Goal: Information Seeking & Learning: Find specific page/section

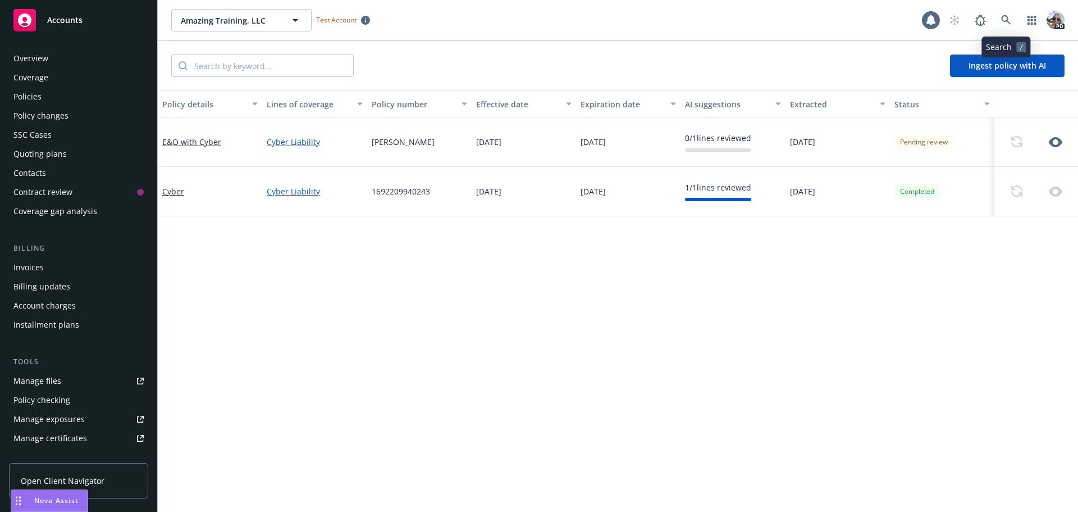
scroll to position [241, 0]
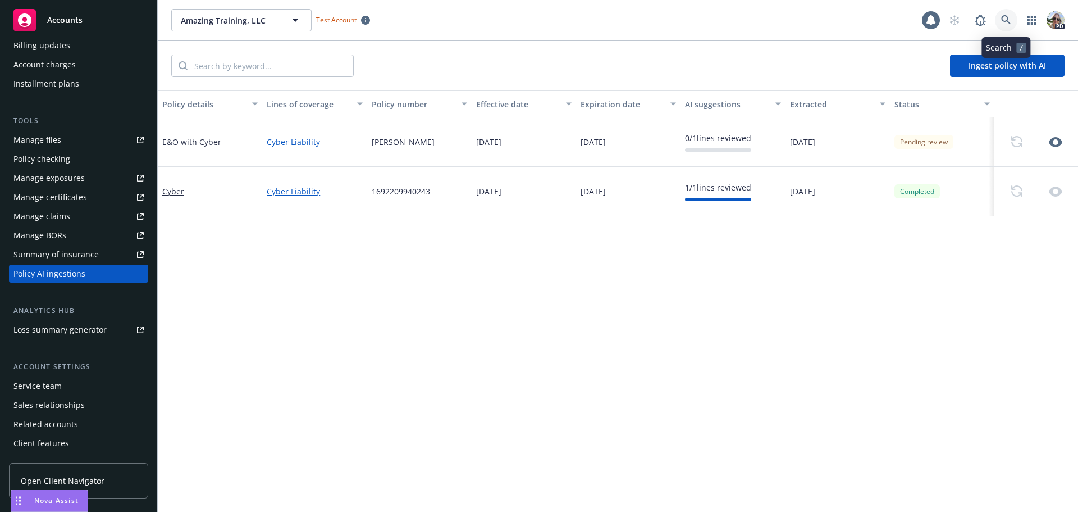
click at [1003, 16] on icon at bounding box center [1006, 20] width 10 height 10
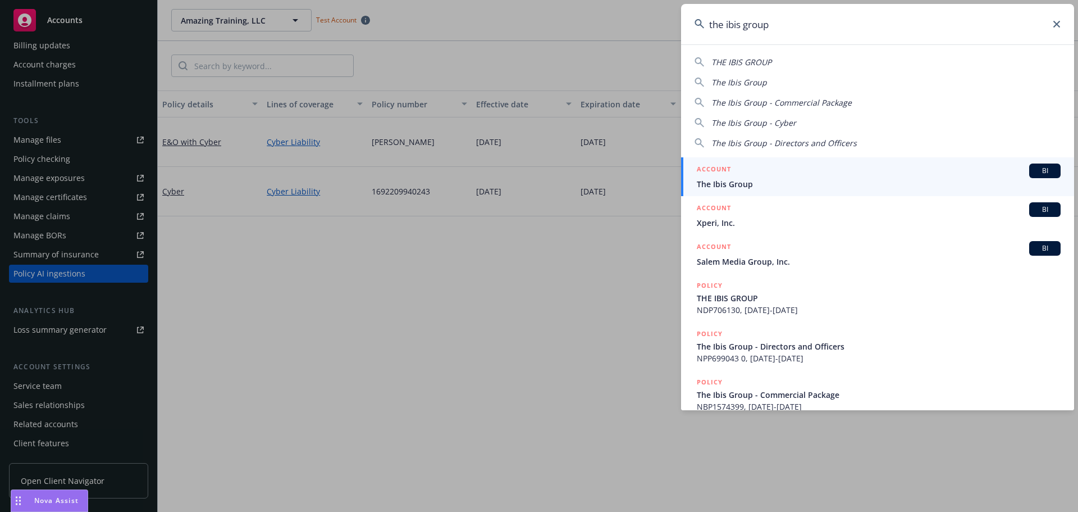
click at [717, 55] on div "THE IBIS GROUP The Ibis Group The Ibis Group - Commercial Package The Ibis Grou…" at bounding box center [877, 100] width 393 height 97
click at [721, 66] on span "THE IBIS GROUP" at bounding box center [742, 62] width 60 height 11
type input "THE IBIS GROUP"
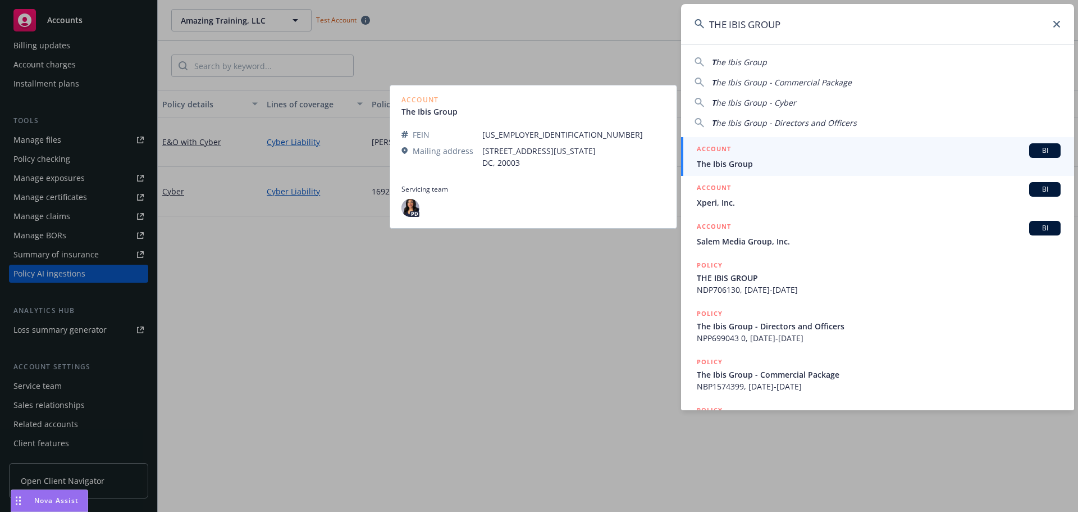
click at [745, 149] on div "ACCOUNT BI" at bounding box center [879, 150] width 364 height 15
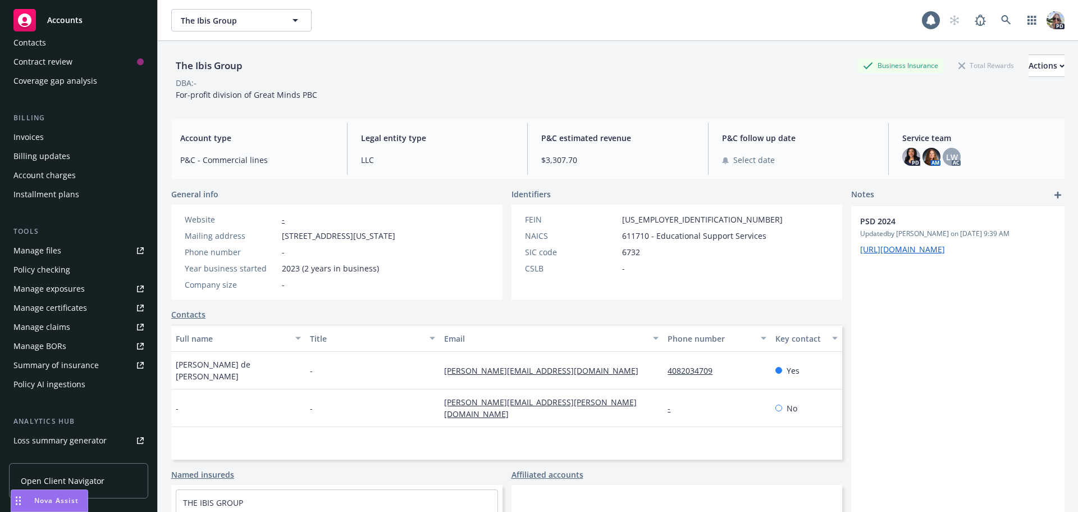
scroll to position [168, 0]
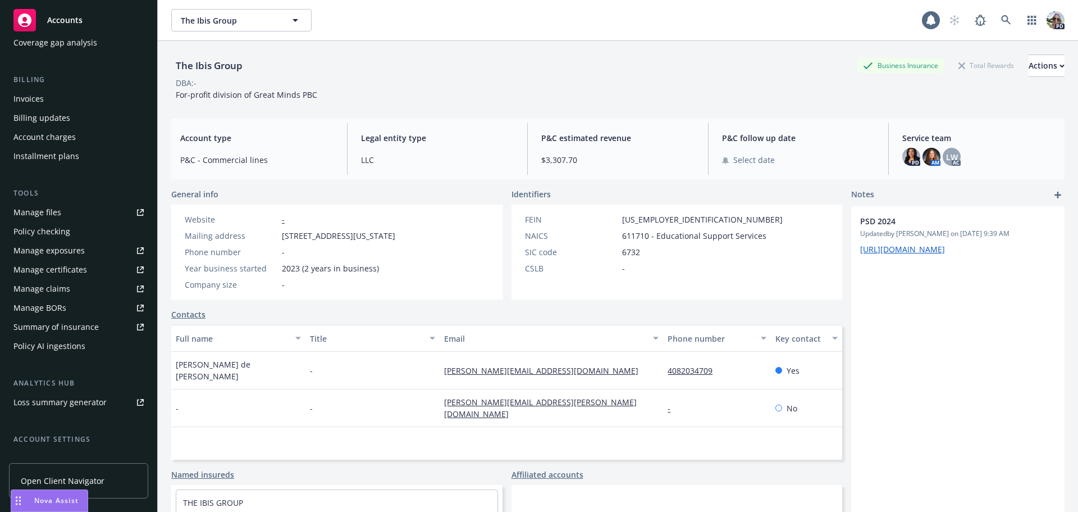
click at [77, 326] on div "Summary of insurance" at bounding box center [55, 327] width 85 height 18
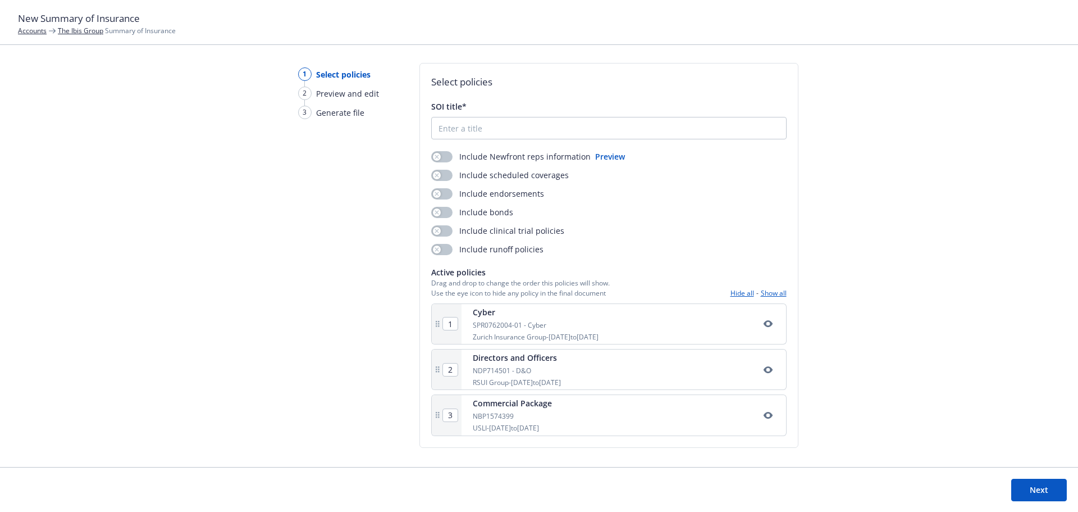
click at [70, 29] on link "The Ibis Group" at bounding box center [80, 31] width 45 height 10
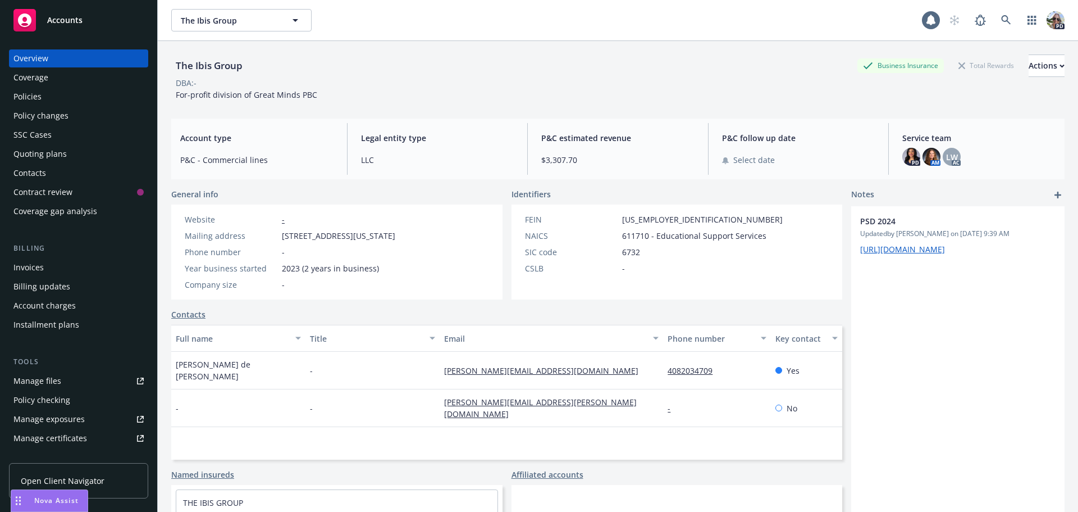
click at [38, 102] on div "Policies" at bounding box center [27, 97] width 28 height 18
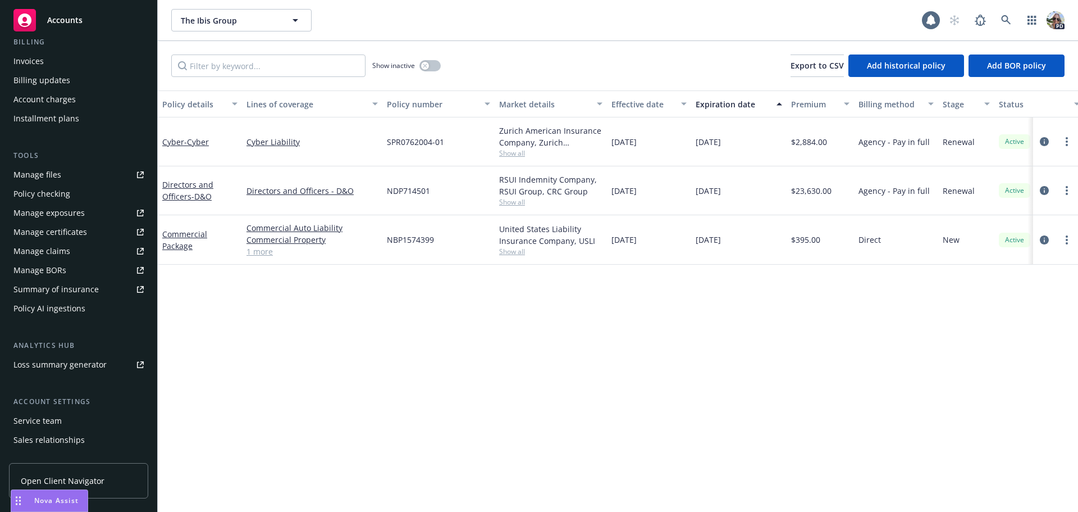
scroll to position [225, 0]
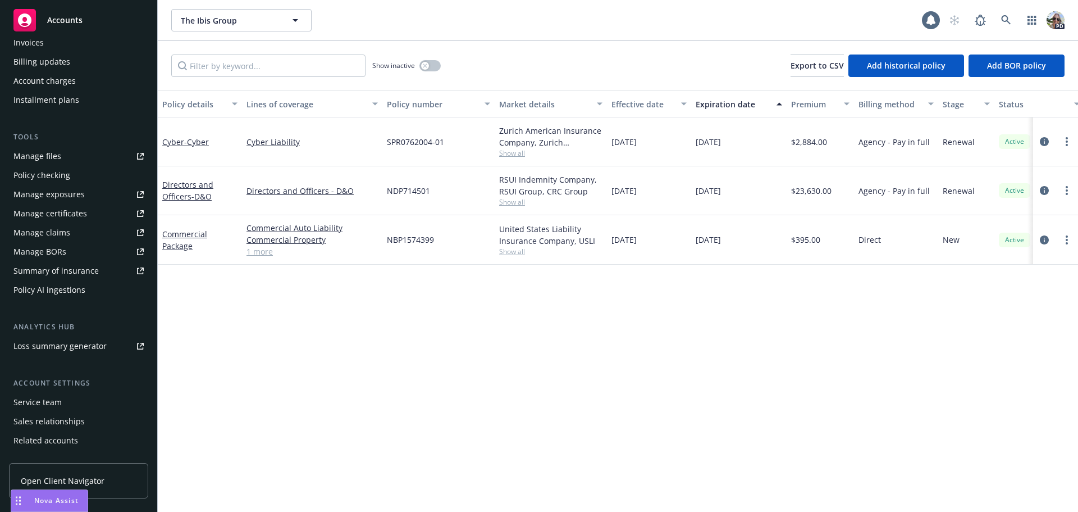
click at [37, 289] on div "Policy AI ingestions" at bounding box center [49, 290] width 72 height 18
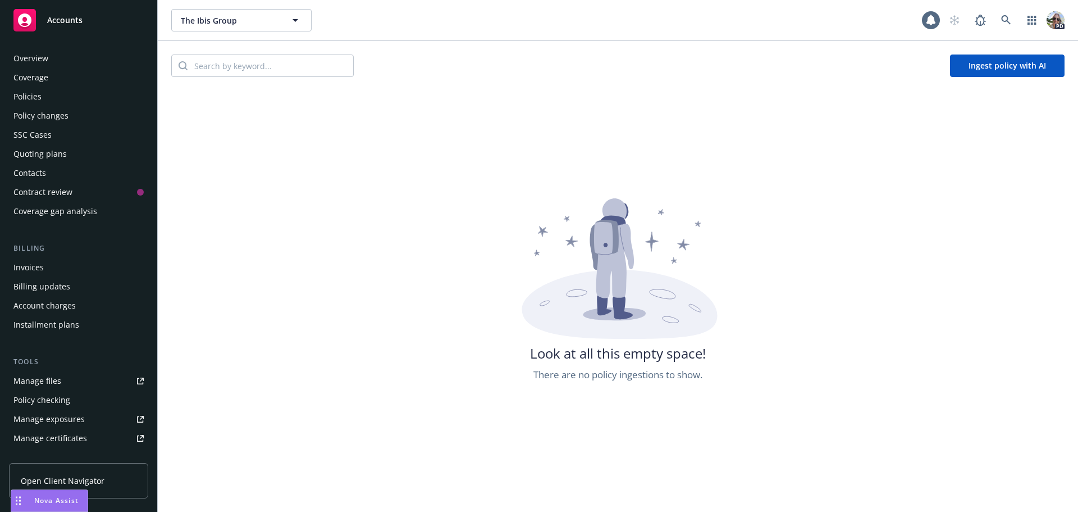
click at [32, 95] on div "Policies" at bounding box center [27, 97] width 28 height 18
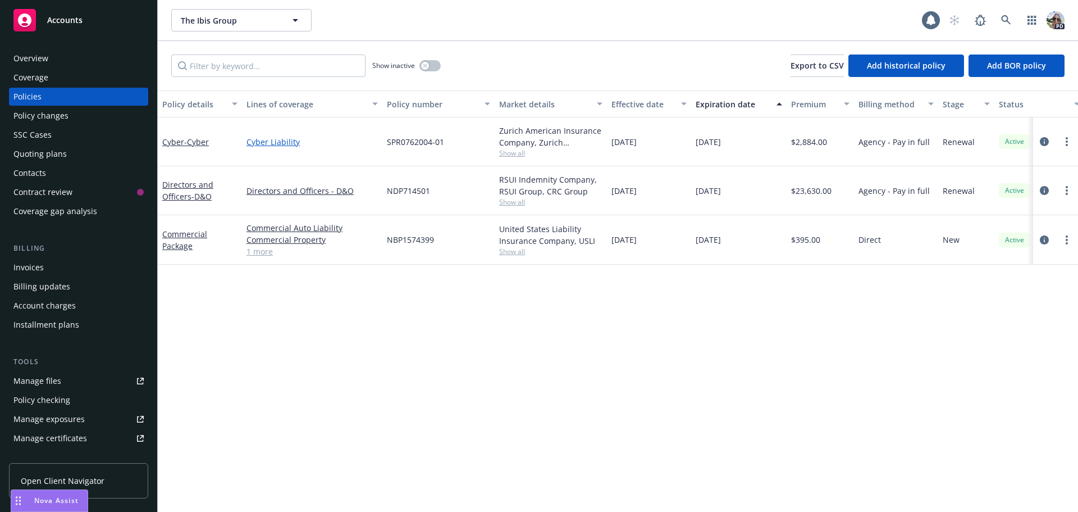
click at [253, 146] on link "Cyber Liability" at bounding box center [312, 142] width 131 height 12
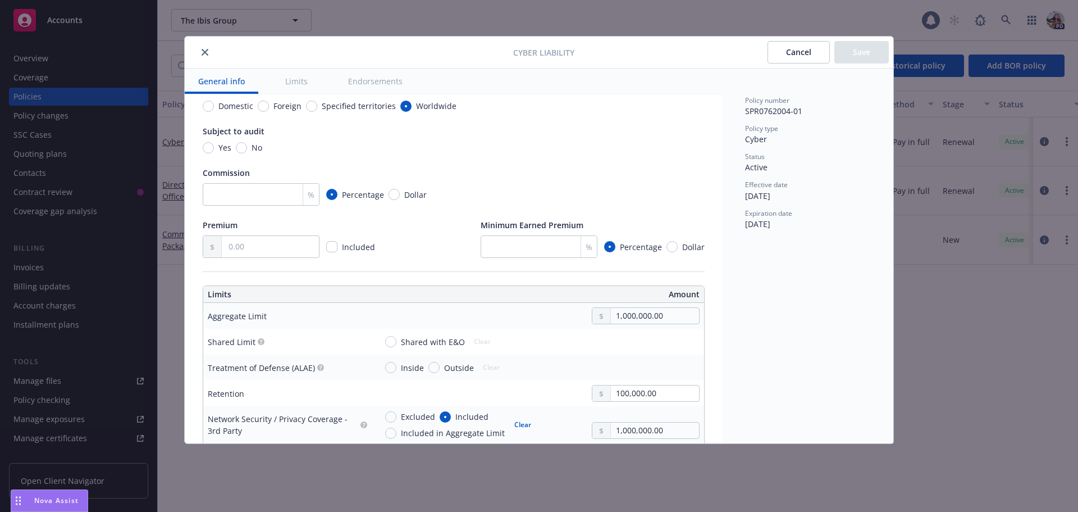
scroll to position [225, 0]
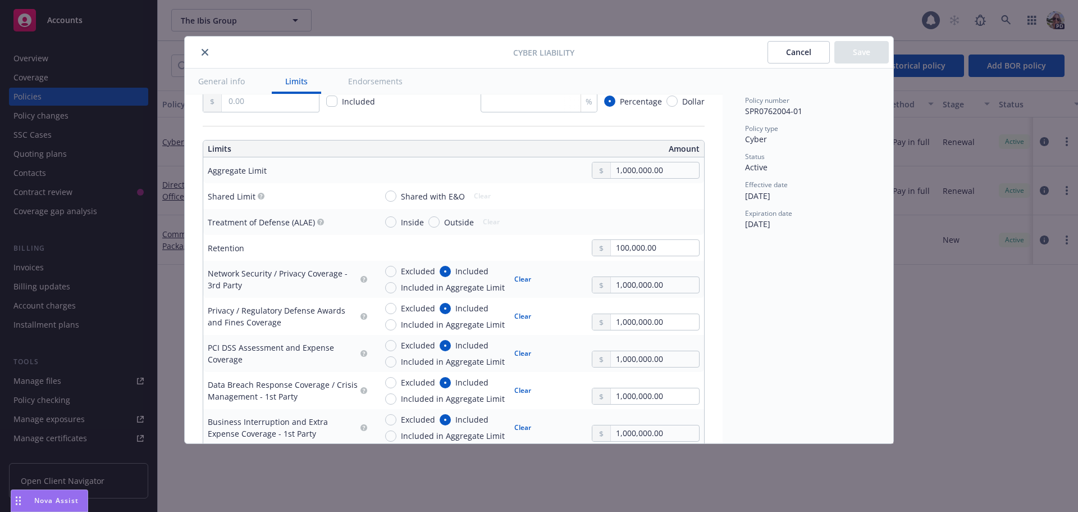
type textarea "x"
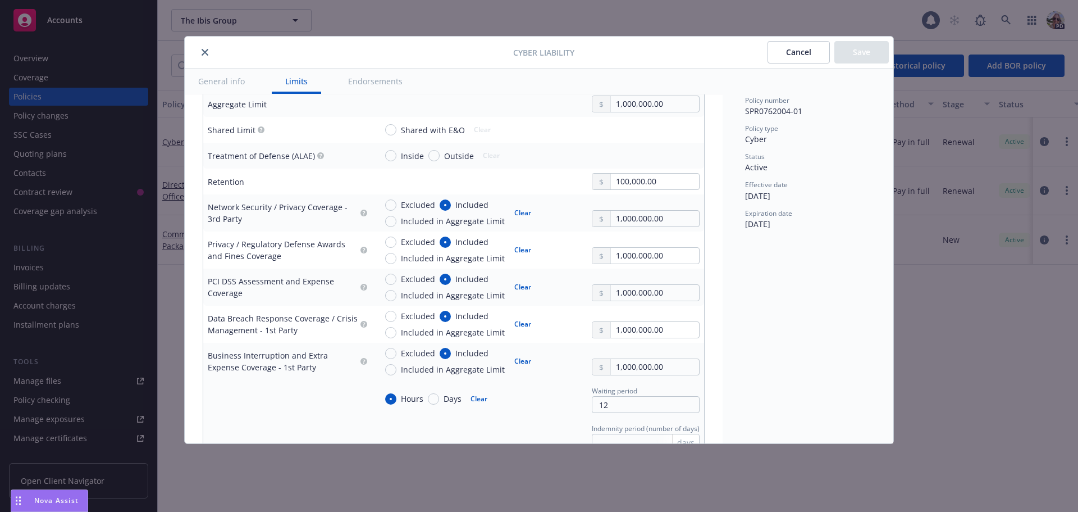
scroll to position [449, 0]
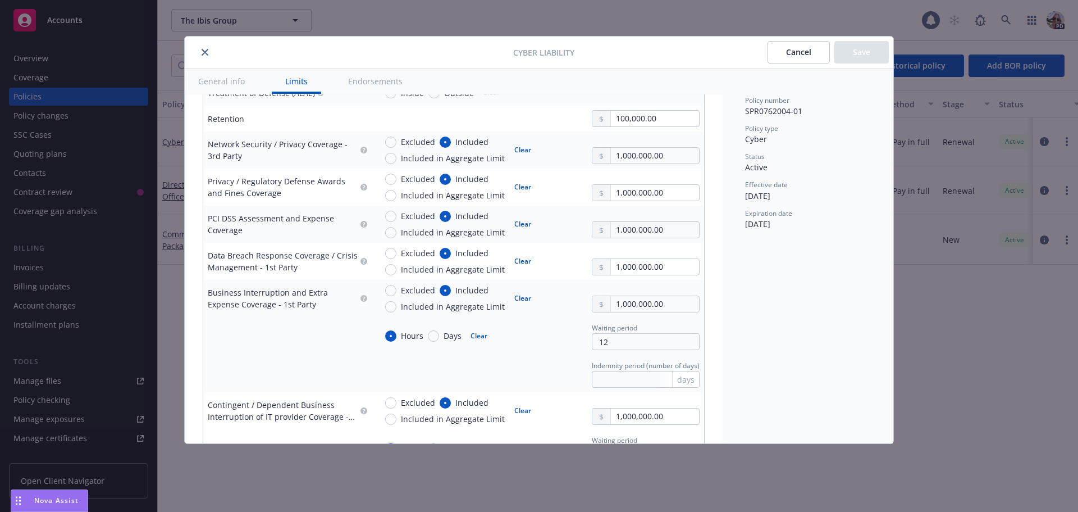
click at [200, 41] on div "Cyber Liability Cancel Save" at bounding box center [539, 53] width 709 height 32
click at [204, 52] on icon "close" at bounding box center [205, 52] width 7 height 7
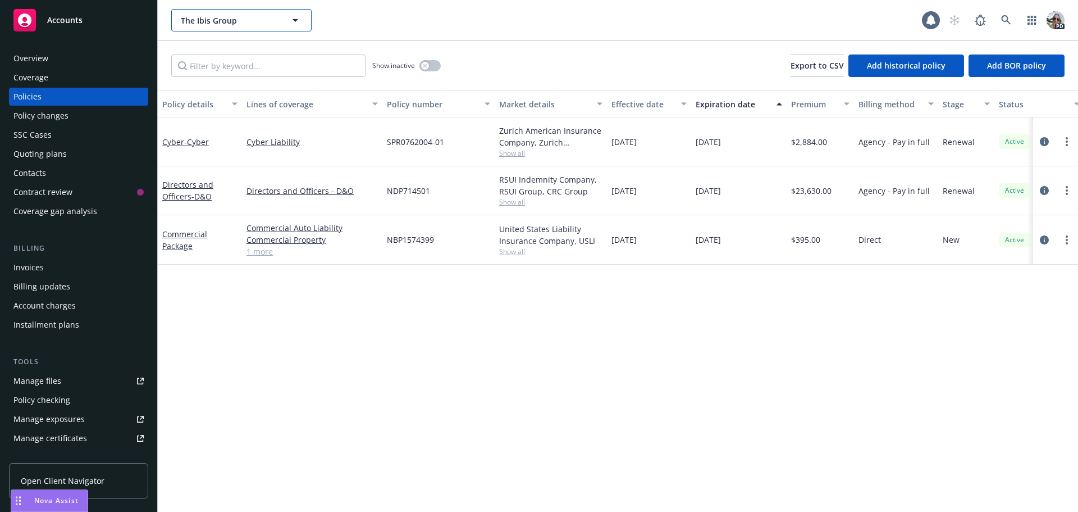
click at [208, 18] on span "The Ibis Group" at bounding box center [229, 21] width 97 height 12
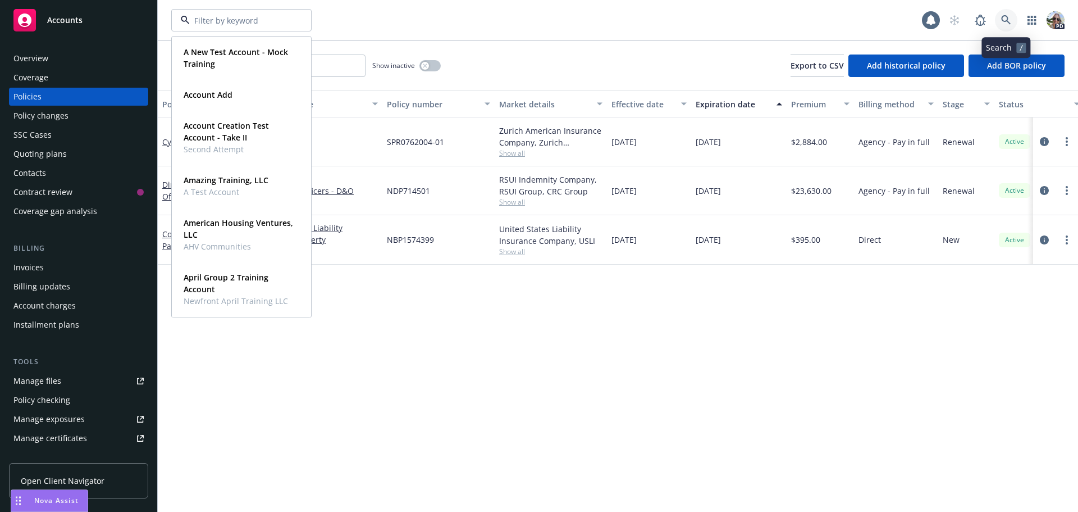
click at [1009, 20] on icon at bounding box center [1006, 20] width 10 height 10
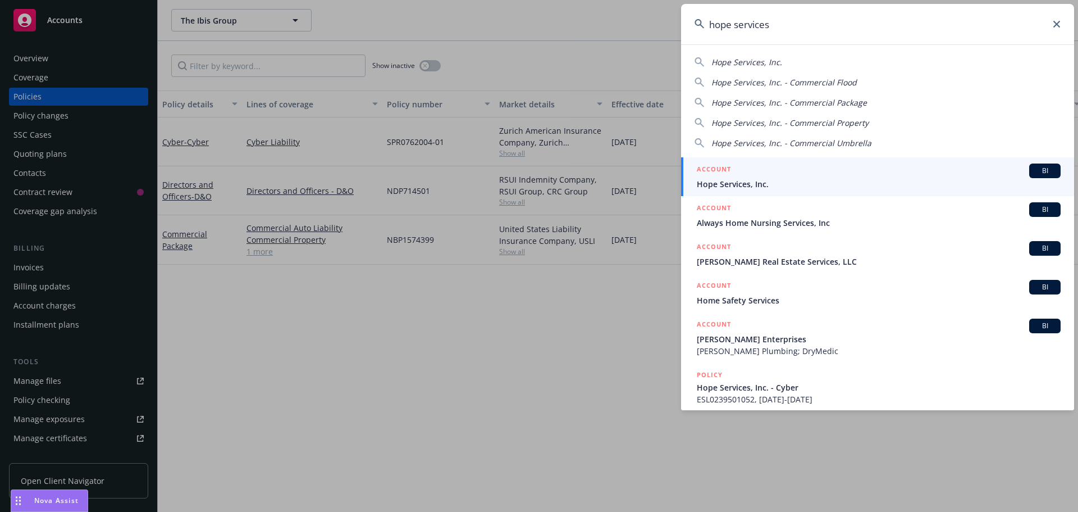
type input "hope services"
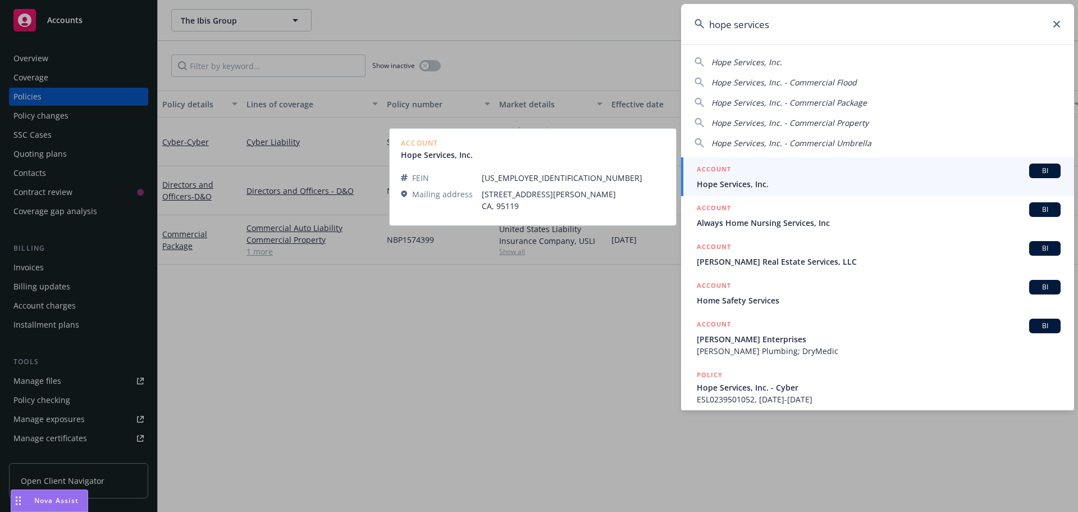
click at [749, 184] on span "Hope Services, Inc." at bounding box center [879, 184] width 364 height 12
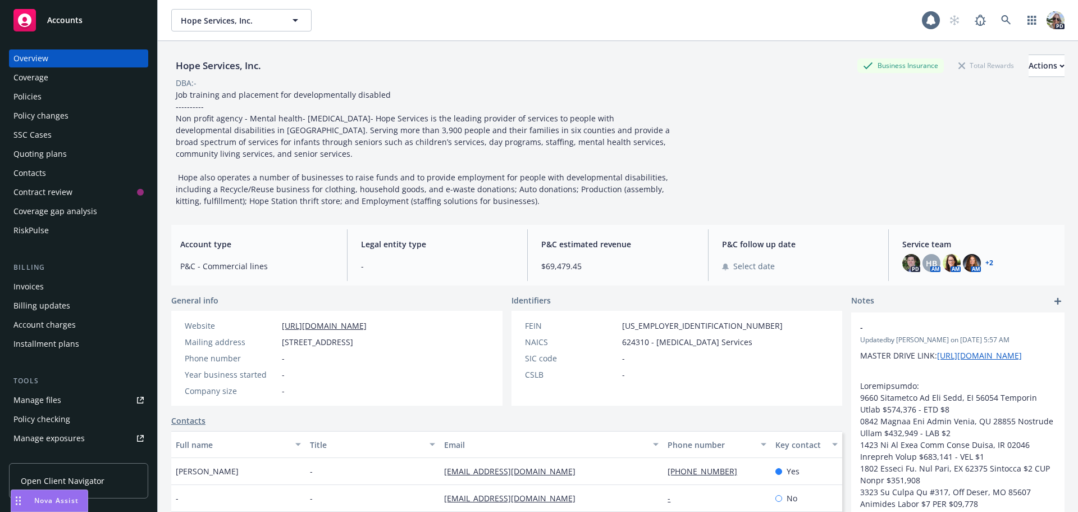
click at [27, 103] on div "Policies" at bounding box center [27, 97] width 28 height 18
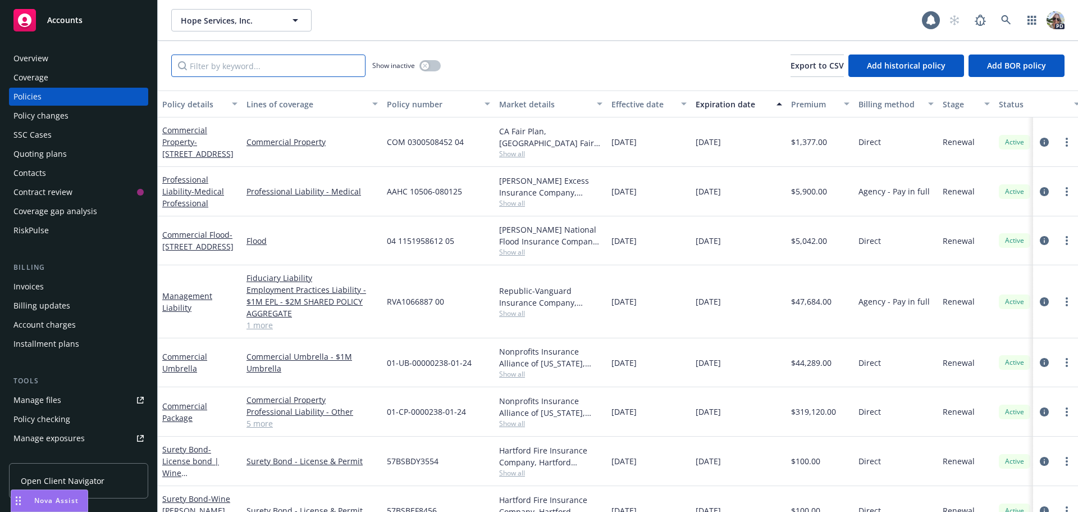
click at [222, 67] on input "Filter by keyword..." at bounding box center [268, 65] width 194 height 22
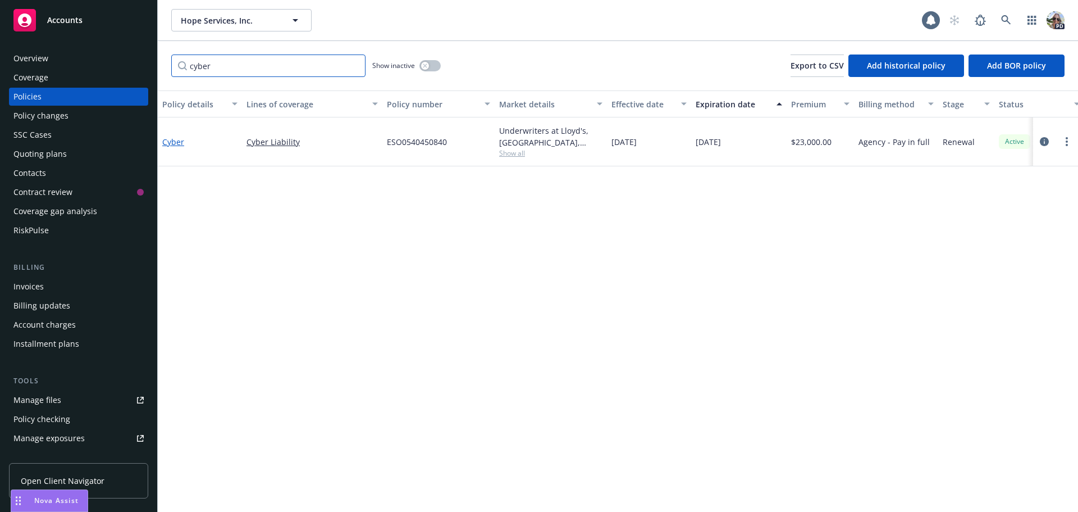
type input "cyber"
click at [175, 144] on link "Cyber" at bounding box center [173, 141] width 22 height 11
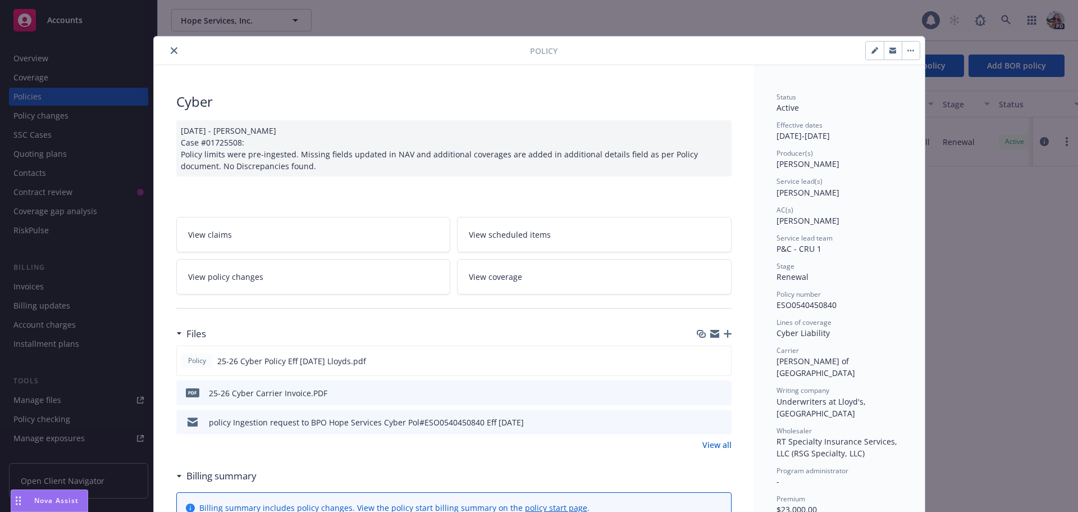
click at [171, 50] on icon "close" at bounding box center [174, 50] width 7 height 7
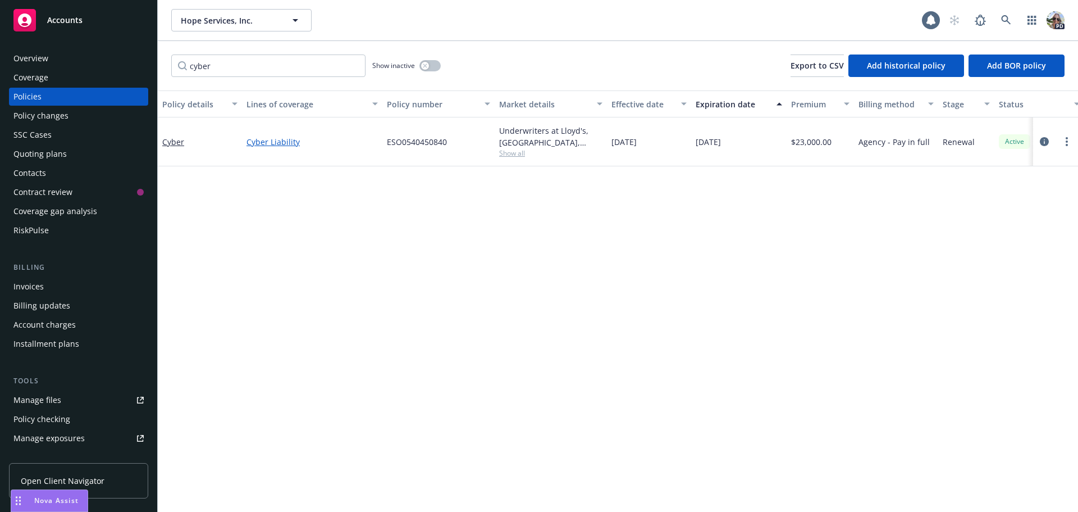
click at [254, 145] on link "Cyber Liability" at bounding box center [312, 142] width 131 height 12
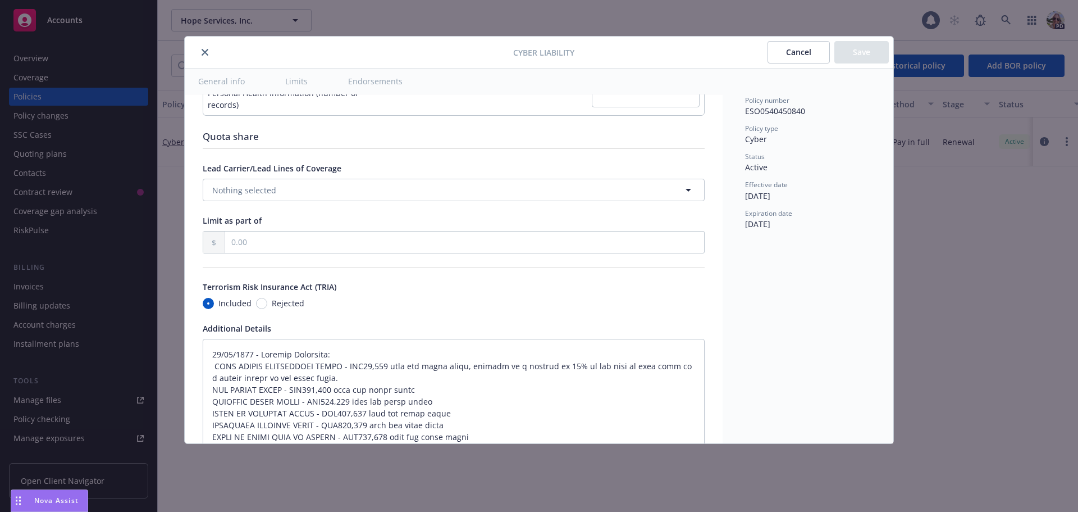
scroll to position [2302, 0]
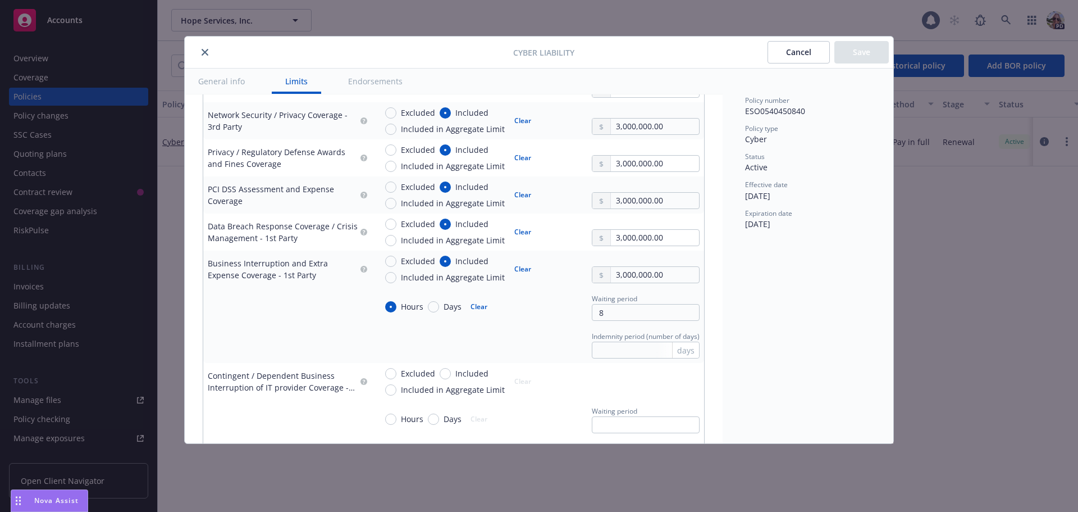
type textarea "x"
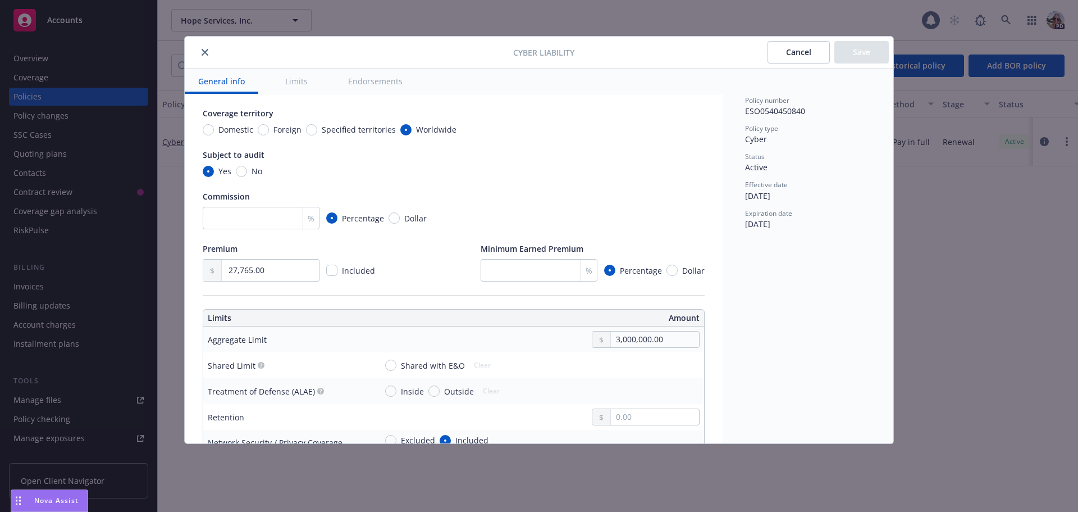
click at [204, 49] on icon "close" at bounding box center [205, 52] width 7 height 7
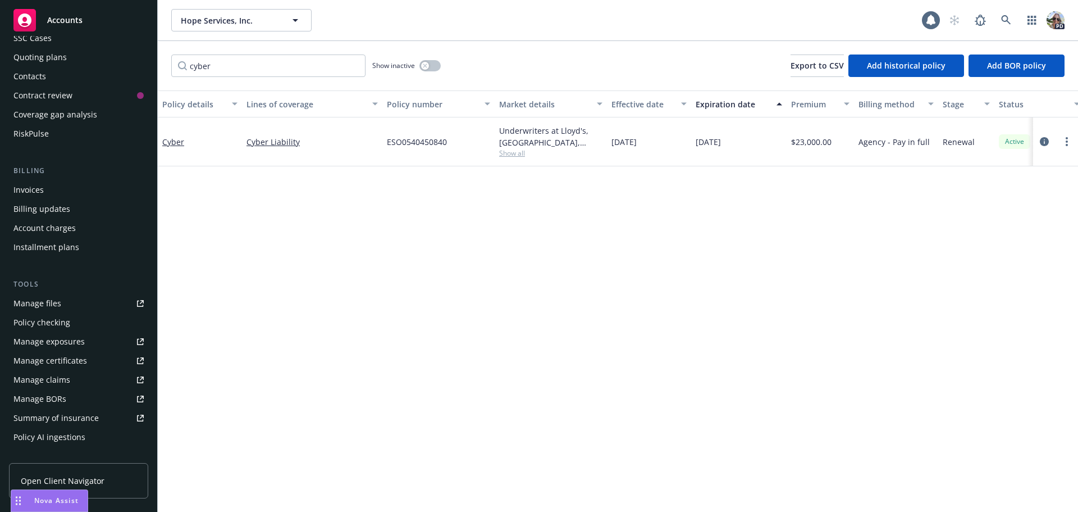
scroll to position [225, 0]
